Goal: Task Accomplishment & Management: Use online tool/utility

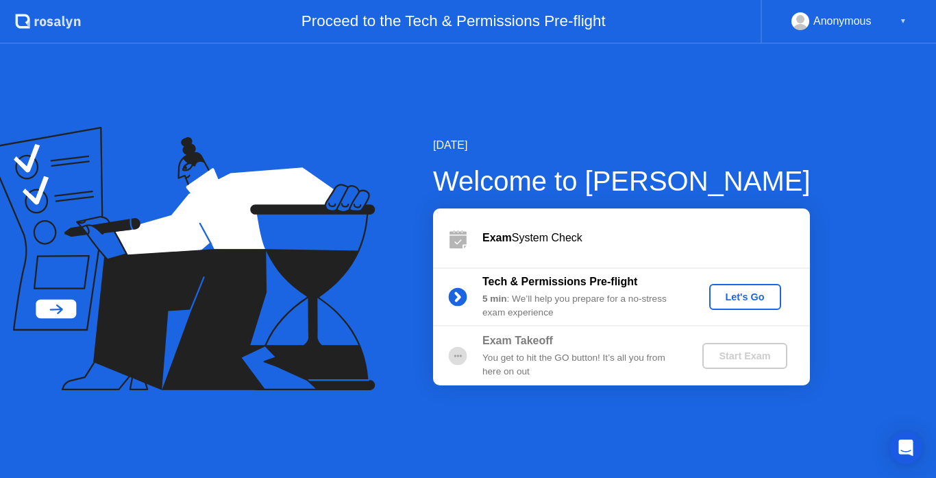
click at [770, 291] on div "Let's Go" at bounding box center [745, 296] width 61 height 11
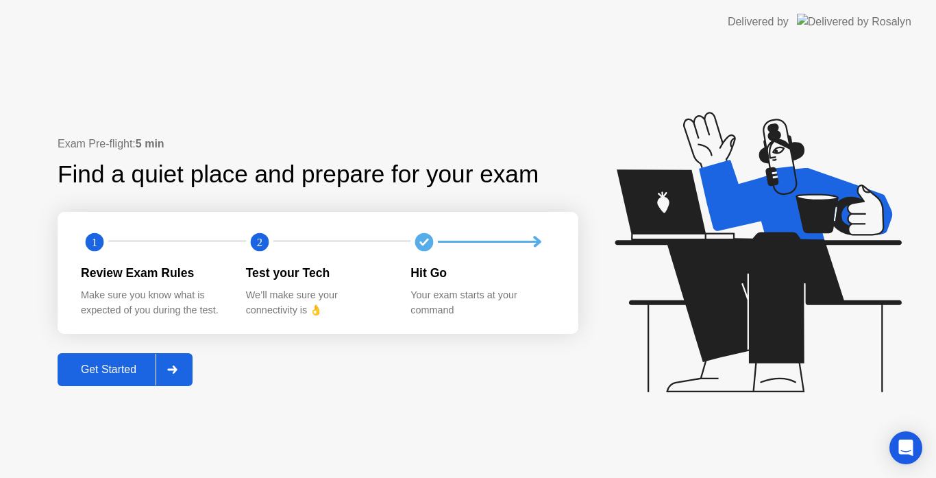
click at [120, 366] on div "Get Started" at bounding box center [109, 369] width 94 height 12
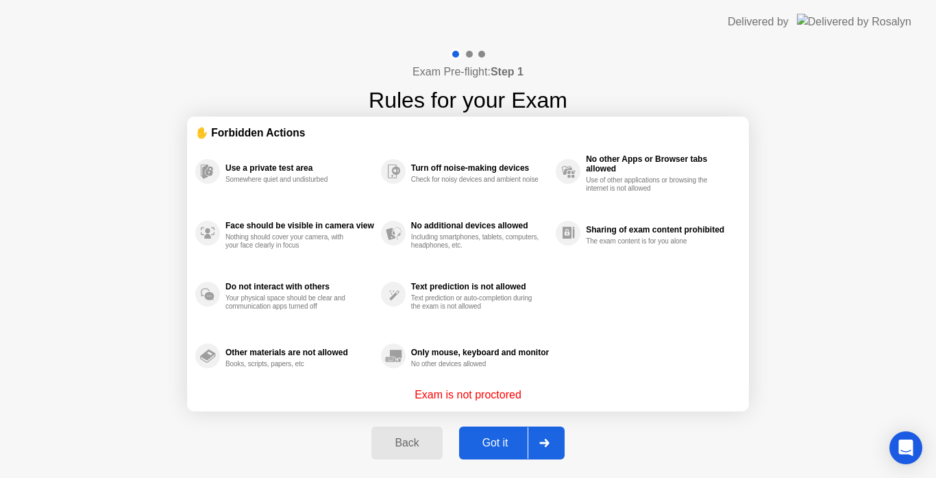
click at [509, 441] on div "Got it" at bounding box center [495, 443] width 64 height 12
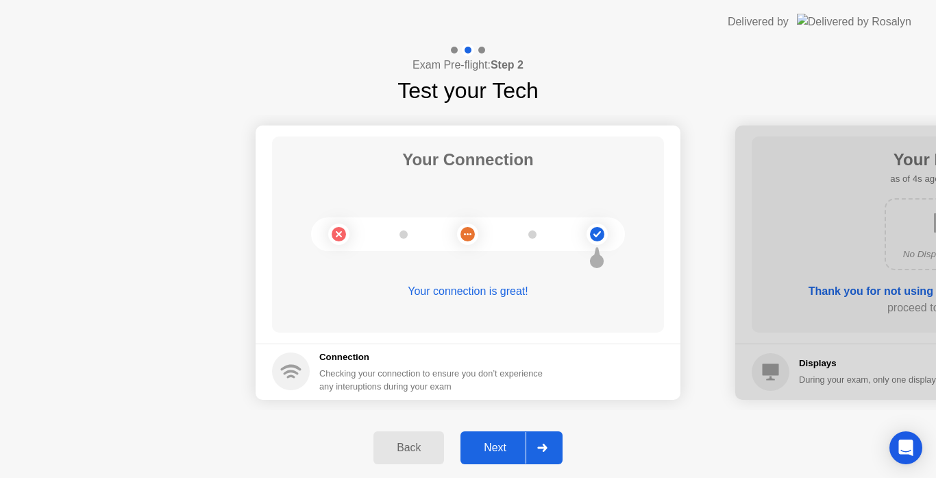
click at [504, 443] on div "Next" at bounding box center [495, 447] width 61 height 12
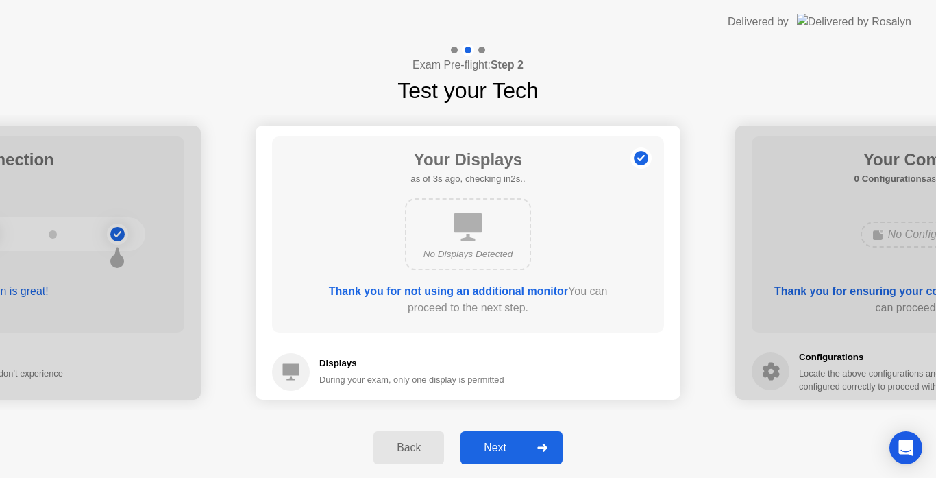
click at [501, 441] on div "Next" at bounding box center [495, 447] width 61 height 12
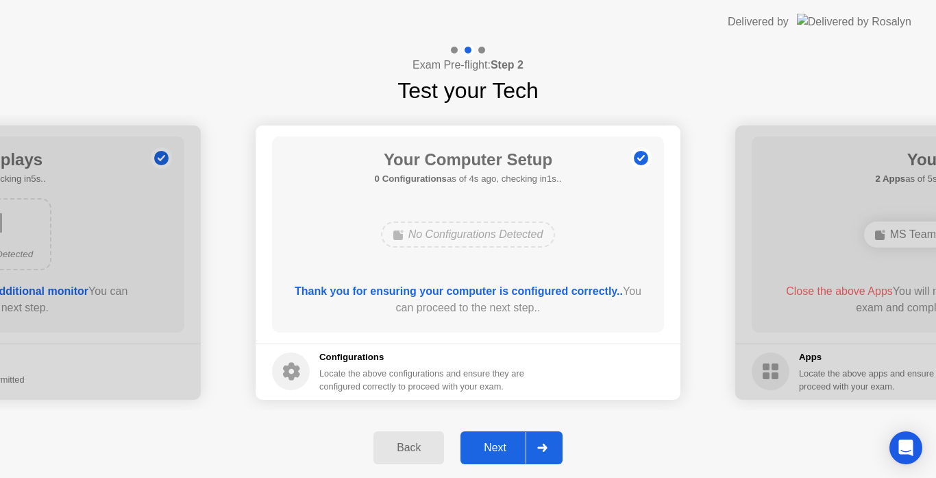
click at [494, 436] on button "Next" at bounding box center [512, 447] width 102 height 33
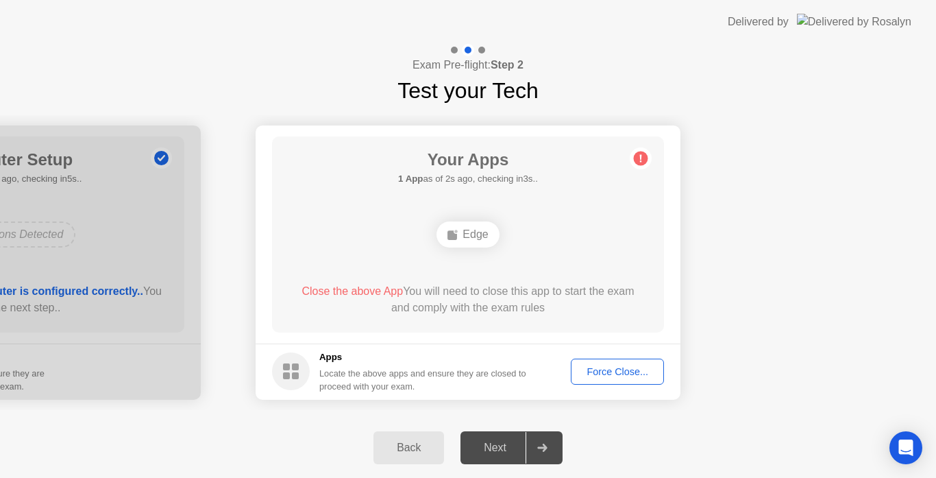
click at [633, 374] on div "Force Close..." at bounding box center [618, 371] width 84 height 11
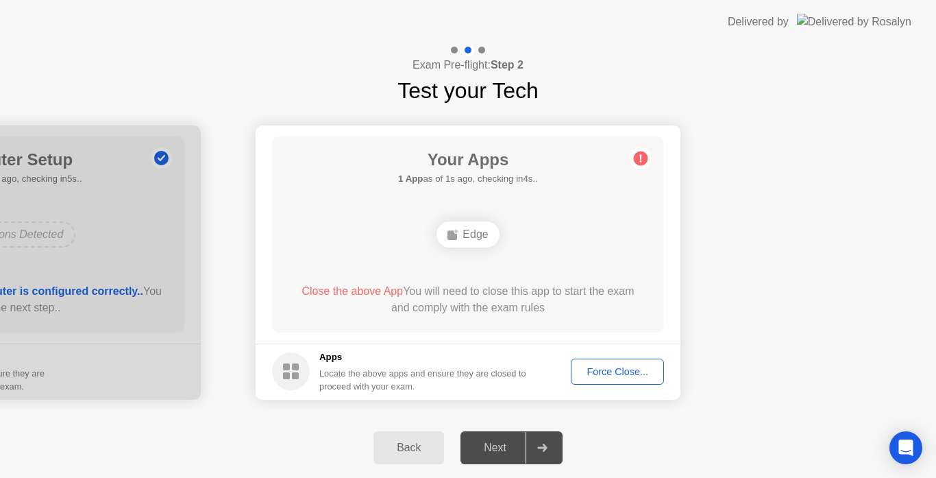
click at [626, 362] on button "Force Close..." at bounding box center [617, 371] width 93 height 26
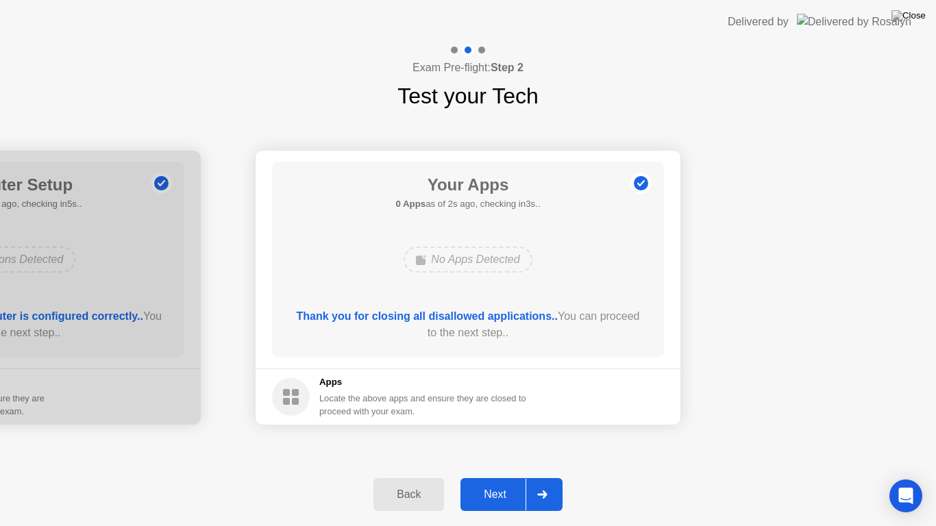
click at [504, 477] on div "Next" at bounding box center [495, 495] width 61 height 12
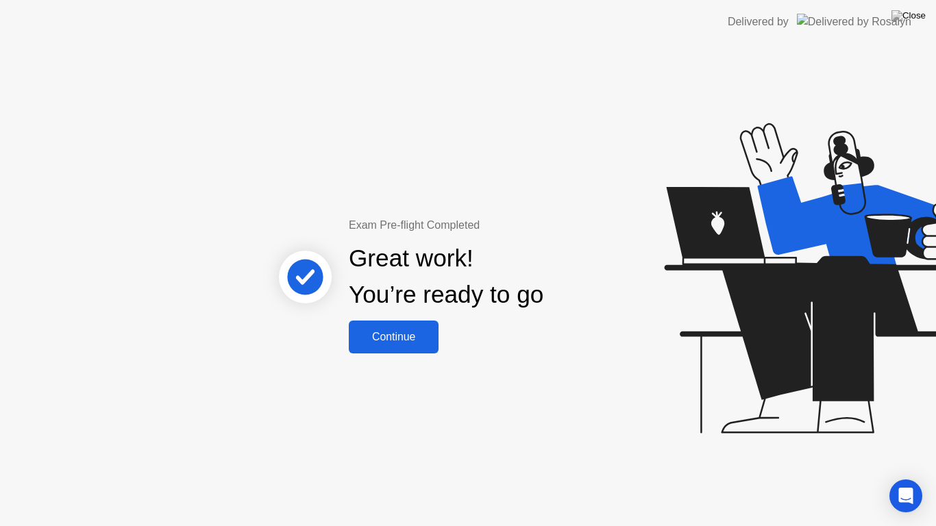
click at [416, 338] on div "Continue" at bounding box center [394, 337] width 82 height 12
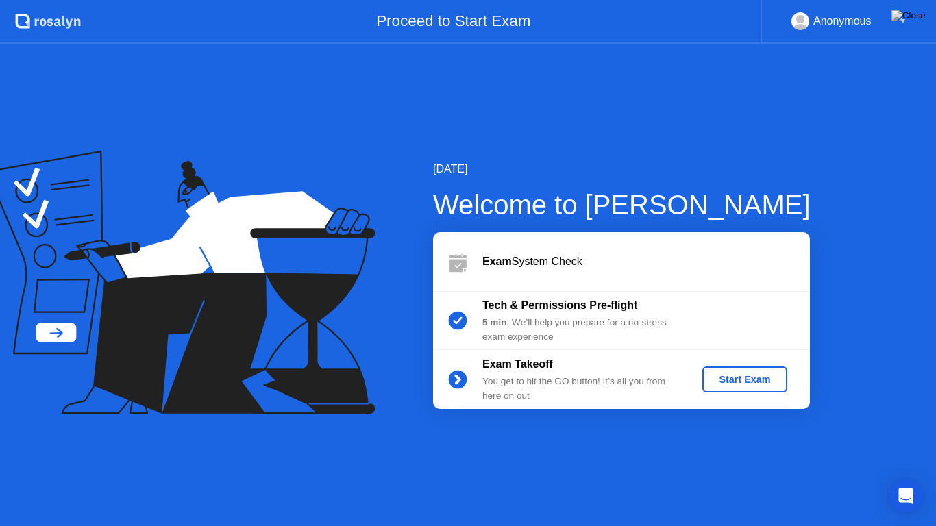
click at [819, 147] on div "[DATE] Welcome to [PERSON_NAME] Exam System Check Tech & Permissions Pre-flight…" at bounding box center [468, 285] width 936 height 482
click at [842, 109] on div "[DATE] Welcome to [PERSON_NAME] Exam System Check Tech & Permissions Pre-flight…" at bounding box center [468, 285] width 936 height 482
click at [922, 19] on img at bounding box center [909, 15] width 34 height 11
